Goal: Task Accomplishment & Management: Complete application form

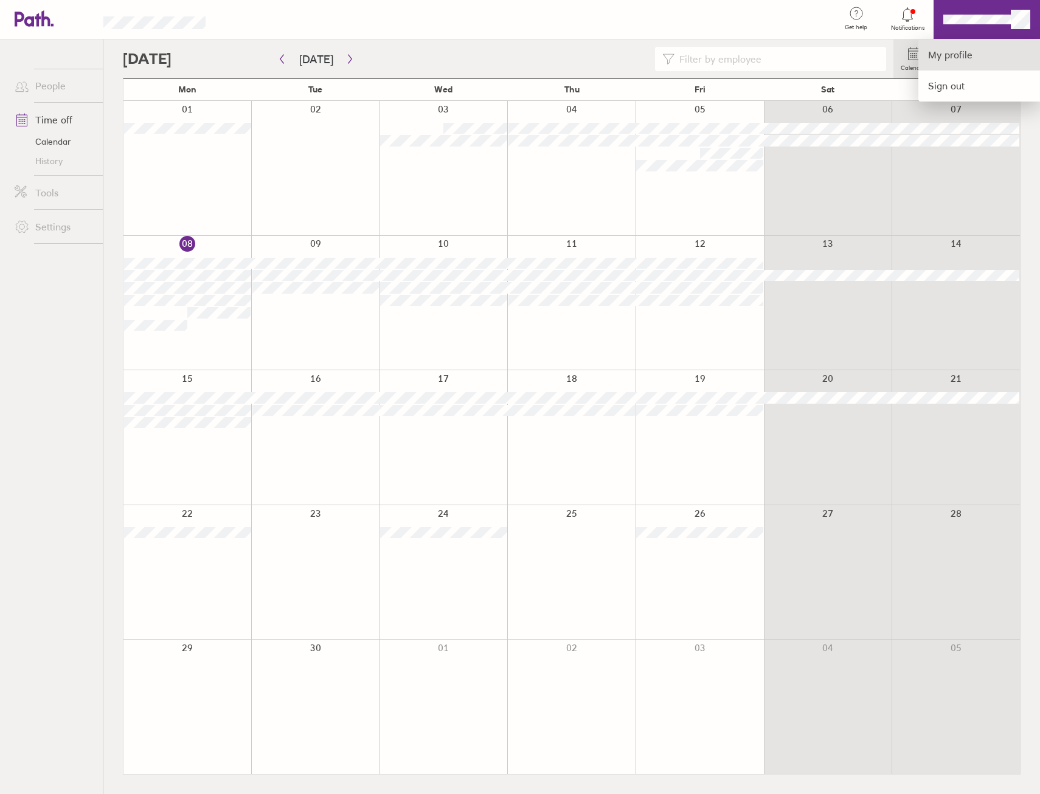
click at [951, 61] on link "My profile" at bounding box center [980, 55] width 122 height 31
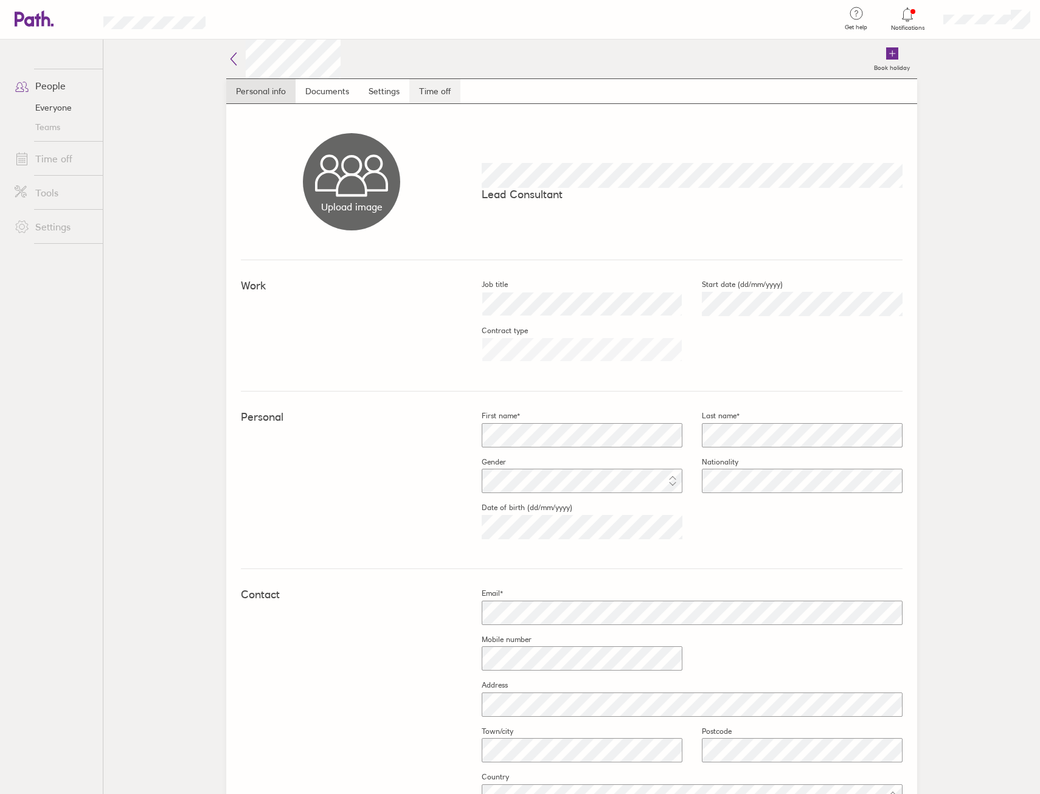
click at [427, 91] on link "Time off" at bounding box center [434, 91] width 51 height 24
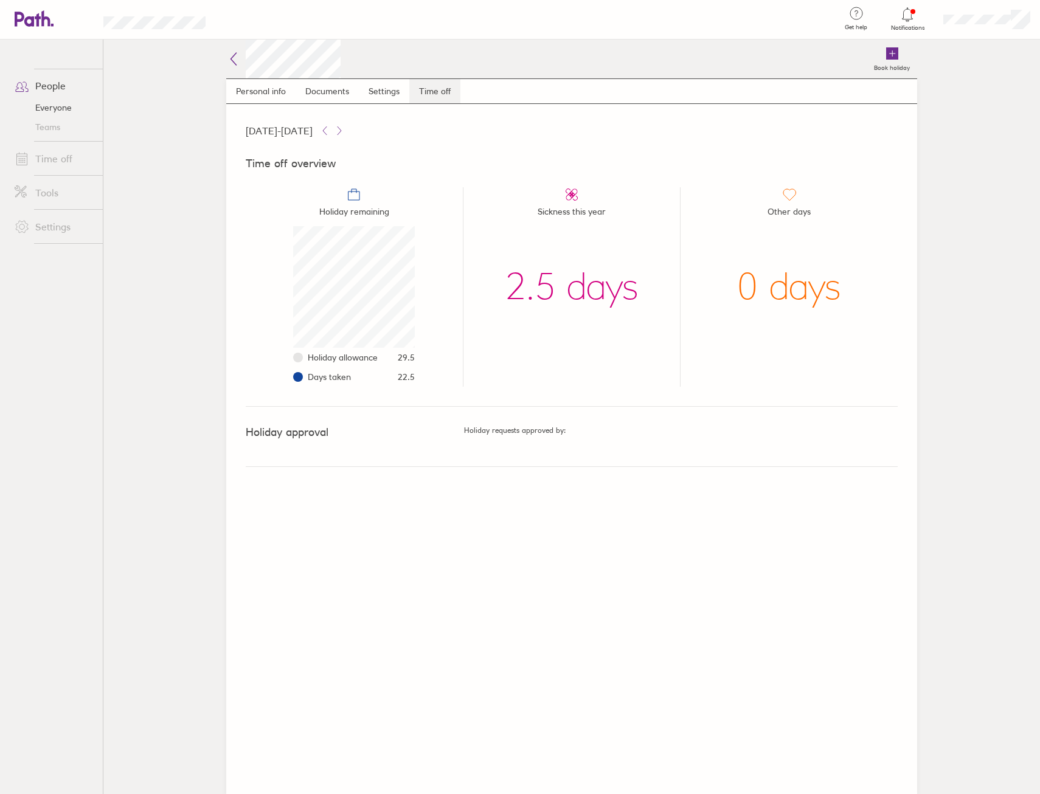
scroll to position [122, 122]
click at [236, 55] on icon at bounding box center [233, 59] width 15 height 15
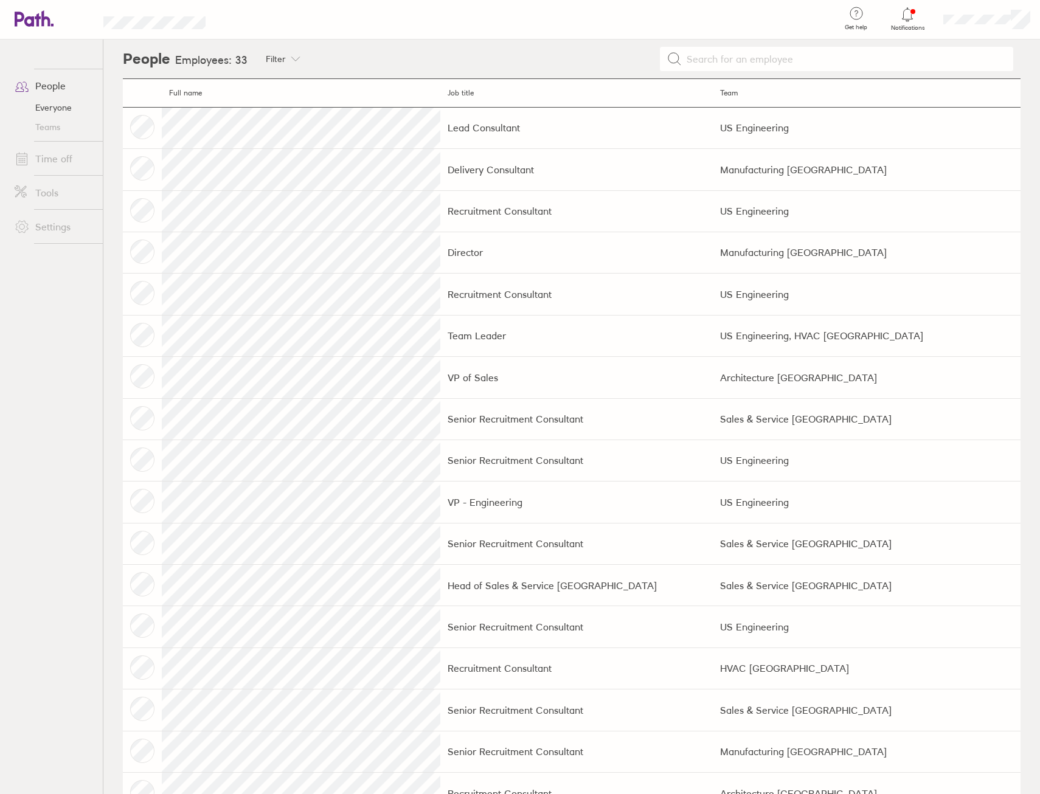
click at [46, 94] on link "People" at bounding box center [54, 86] width 98 height 24
click at [58, 123] on link "Teams" at bounding box center [54, 126] width 98 height 19
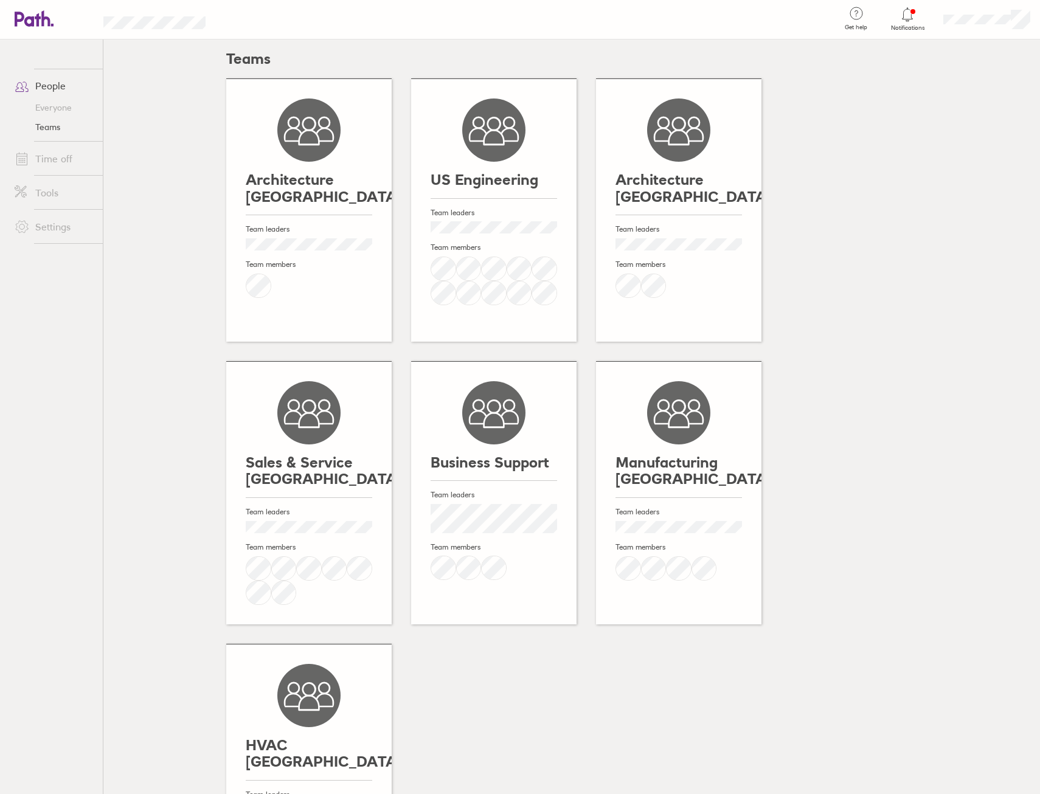
click at [58, 85] on link "People" at bounding box center [54, 86] width 98 height 24
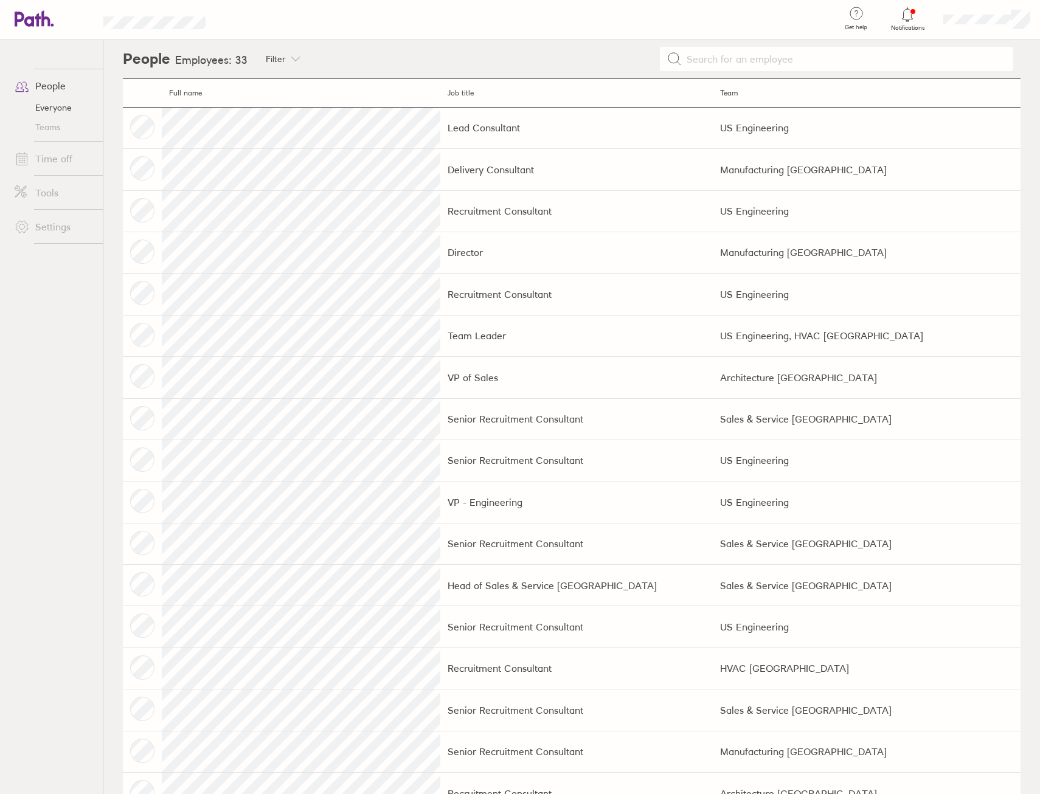
click at [51, 83] on link "People" at bounding box center [54, 86] width 98 height 24
click at [61, 162] on link "Time off" at bounding box center [54, 159] width 98 height 24
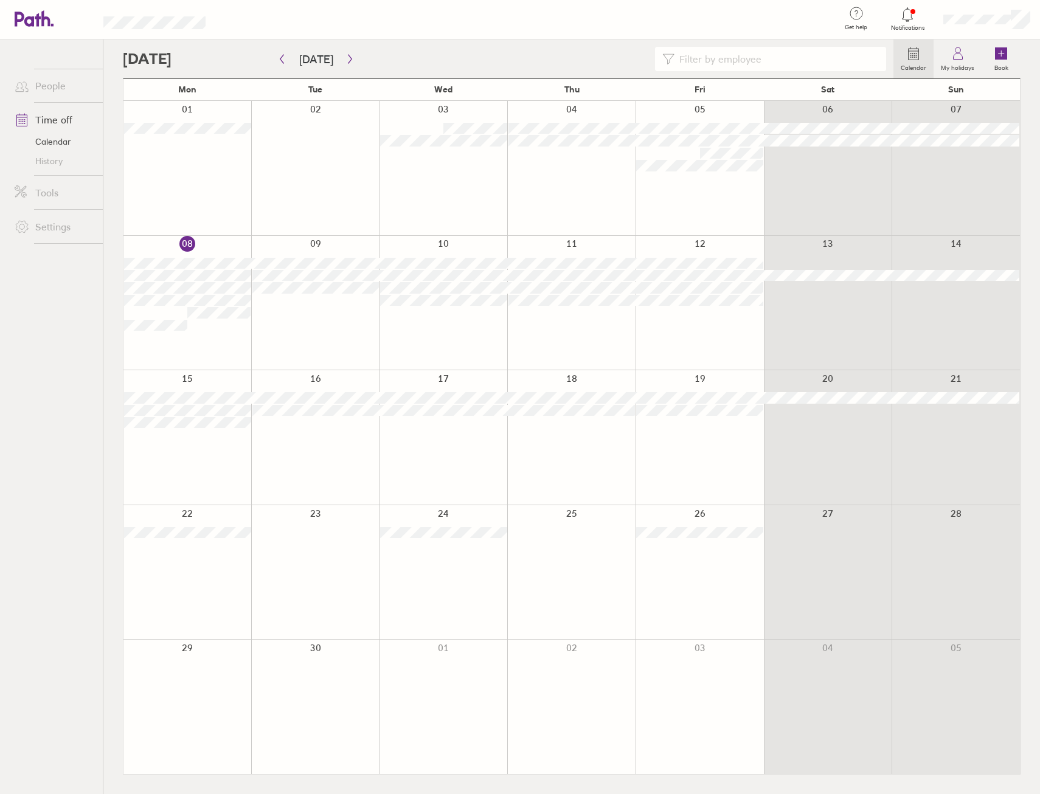
click at [695, 319] on div at bounding box center [700, 303] width 128 height 134
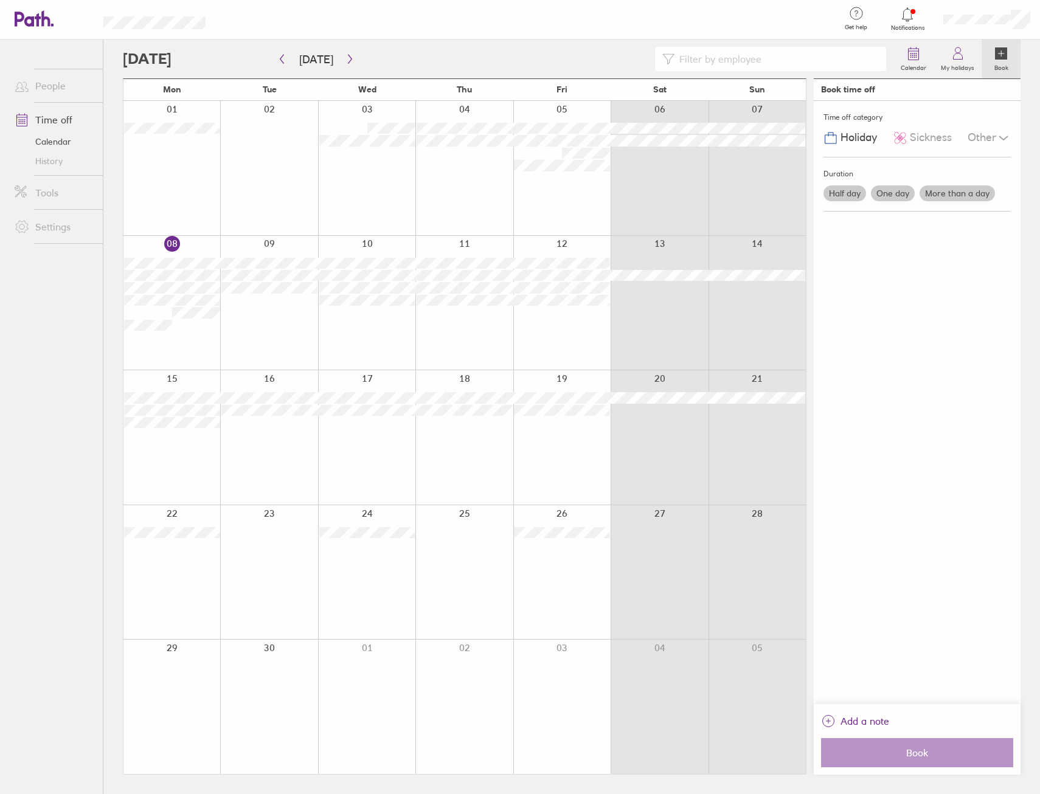
click at [905, 189] on label "One day" at bounding box center [893, 194] width 44 height 16
click at [0, 0] on input "One day" at bounding box center [0, 0] width 0 height 0
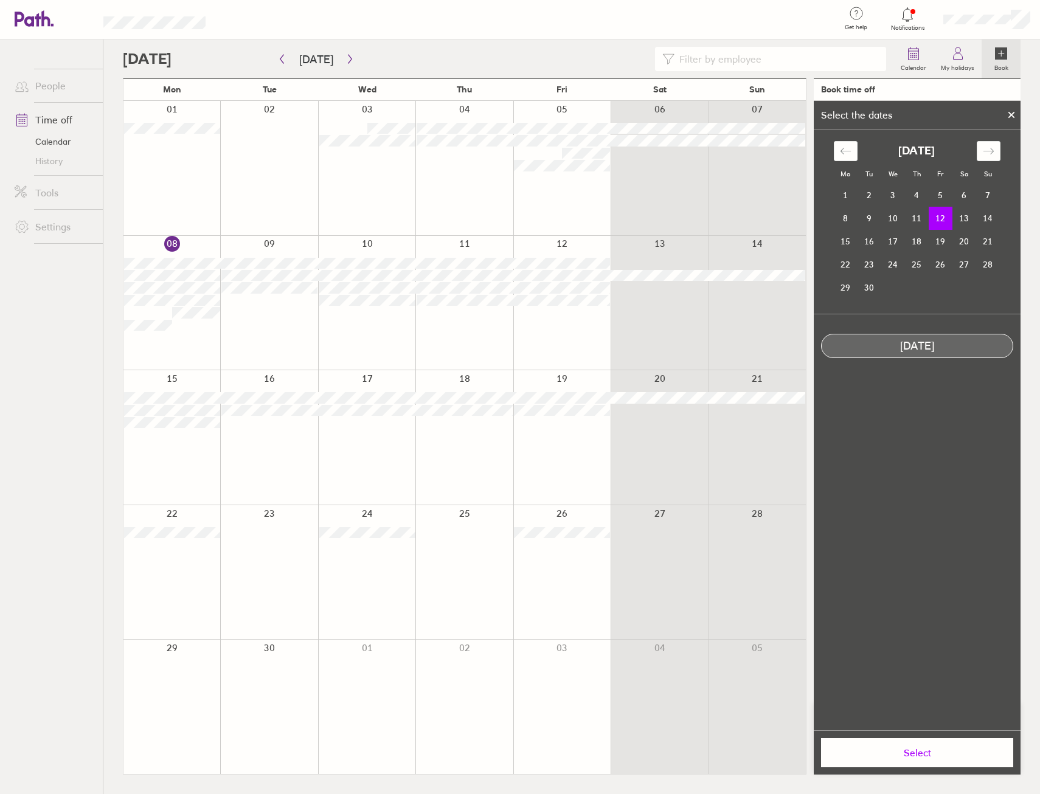
click at [945, 218] on td "12" at bounding box center [941, 218] width 24 height 23
click at [909, 748] on span "Select" at bounding box center [917, 753] width 175 height 11
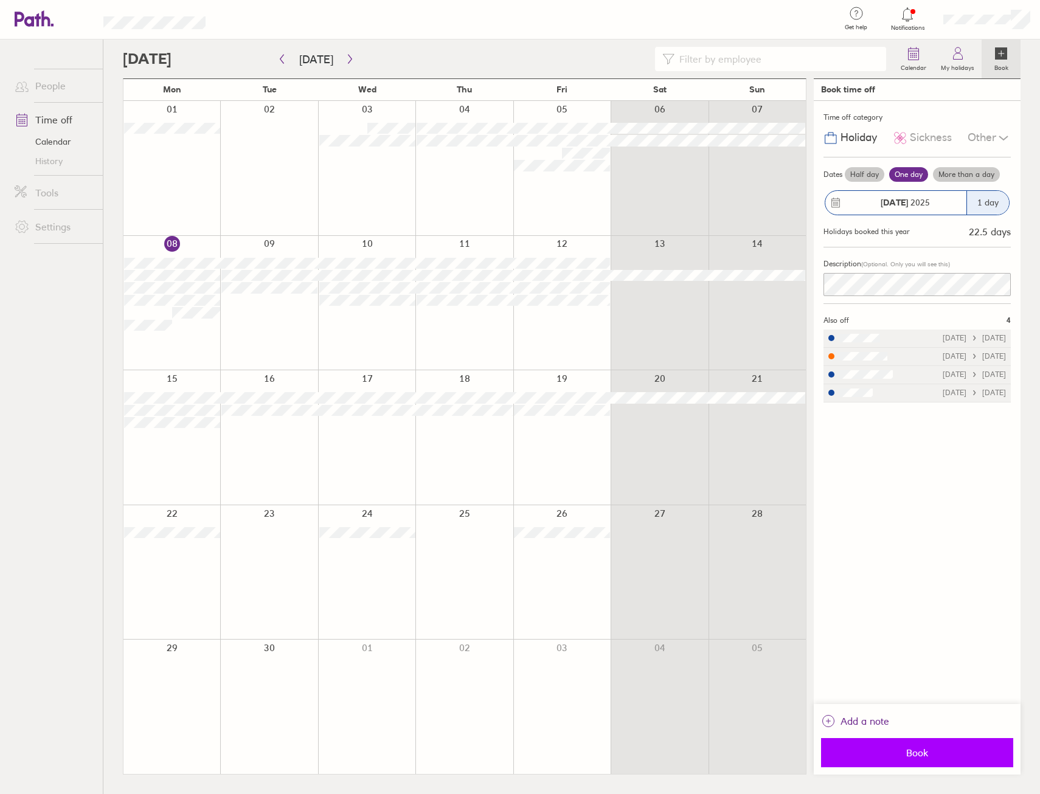
click at [926, 743] on button "Book" at bounding box center [917, 753] width 192 height 29
